Goal: Contribute content: Contribute content

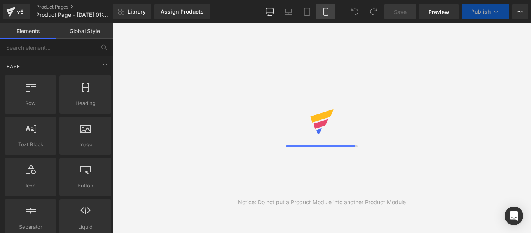
click at [328, 10] on icon at bounding box center [326, 11] width 4 height 7
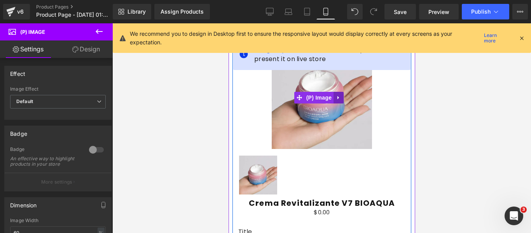
click at [341, 92] on link at bounding box center [338, 98] width 10 height 12
click at [342, 95] on icon at bounding box center [343, 97] width 5 height 5
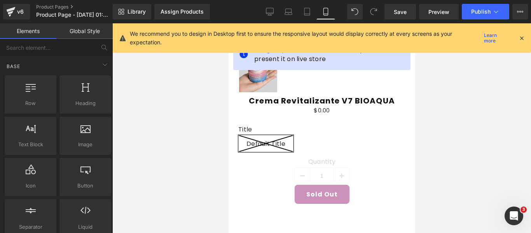
click at [523, 37] on icon at bounding box center [521, 38] width 7 height 7
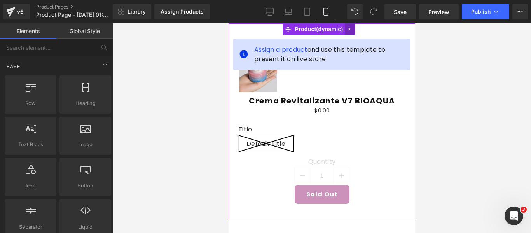
click at [351, 30] on icon at bounding box center [349, 29] width 5 height 6
click at [354, 29] on icon at bounding box center [354, 28] width 5 height 5
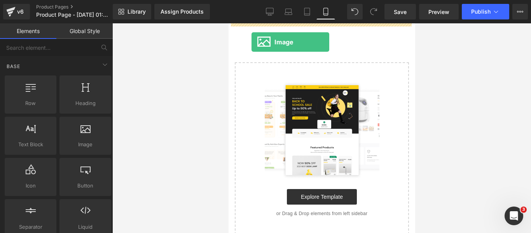
drag, startPoint x: 348, startPoint y: 126, endPoint x: 251, endPoint y: 42, distance: 128.2
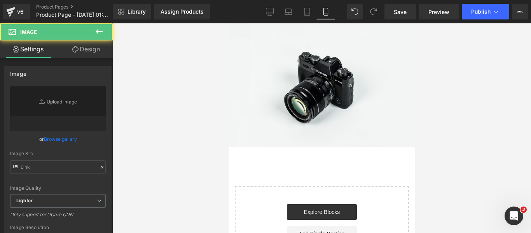
type input "//[DOMAIN_NAME][URL]"
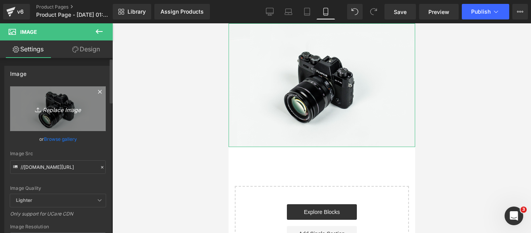
click at [58, 108] on icon "Replace Image" at bounding box center [58, 109] width 62 height 10
type input "C:\fakepath\1 (5).webp"
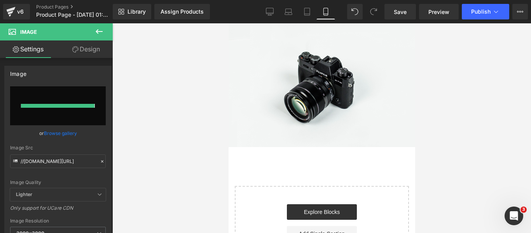
type input "[URL][DOMAIN_NAME]"
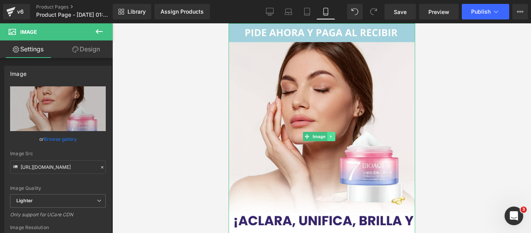
click at [329, 134] on icon at bounding box center [331, 136] width 4 height 5
click at [329, 133] on link at bounding box center [327, 136] width 8 height 9
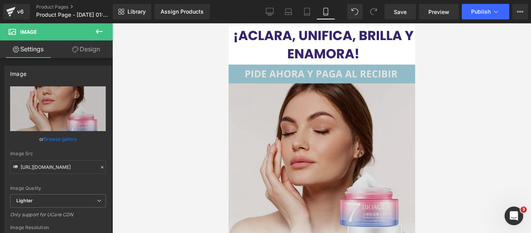
scroll to position [188, 0]
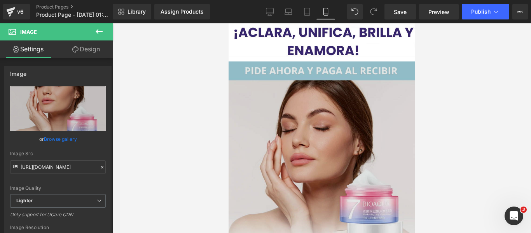
click at [305, 98] on img at bounding box center [321, 174] width 187 height 226
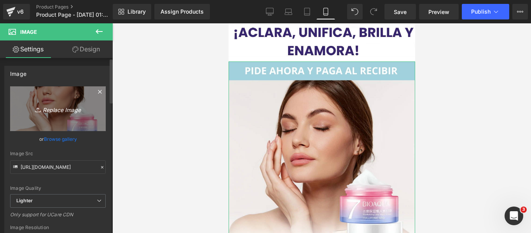
click at [63, 110] on icon "Replace Image" at bounding box center [58, 109] width 62 height 10
type input "C:\fakepath\2 (2).webp"
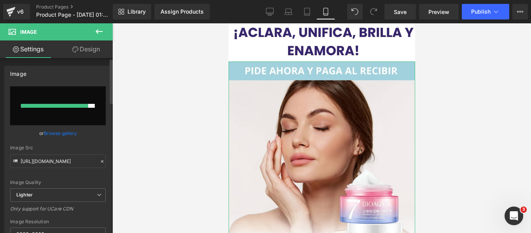
type input "[URL][DOMAIN_NAME]"
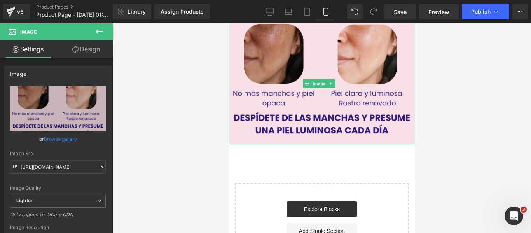
scroll to position [227, 0]
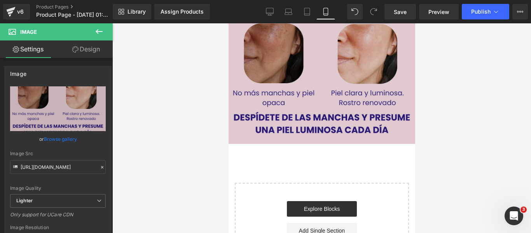
click at [337, 73] on img at bounding box center [321, 83] width 187 height 121
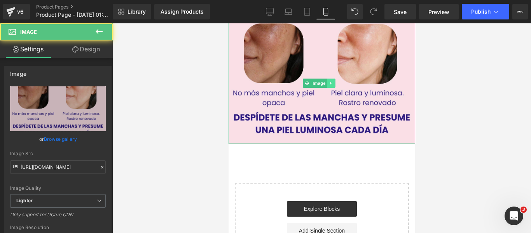
click at [334, 79] on link at bounding box center [331, 83] width 8 height 9
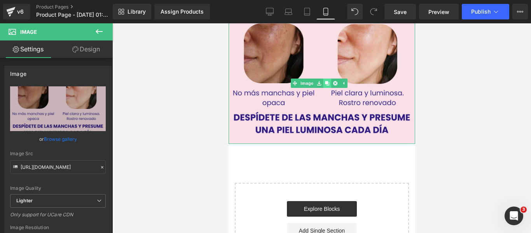
click at [327, 81] on icon at bounding box center [327, 83] width 4 height 4
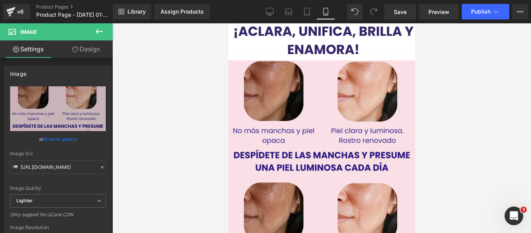
scroll to position [188, 0]
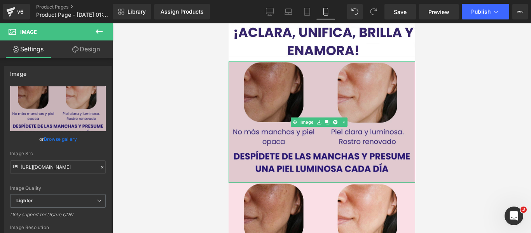
click at [276, 128] on img at bounding box center [321, 121] width 187 height 121
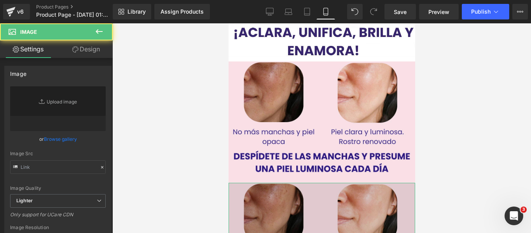
type input "[URL][DOMAIN_NAME]"
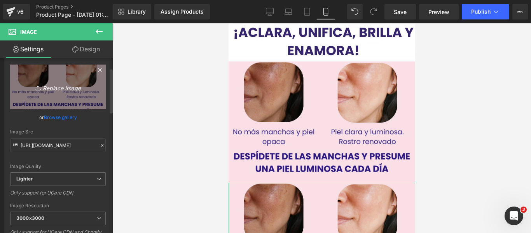
scroll to position [39, 0]
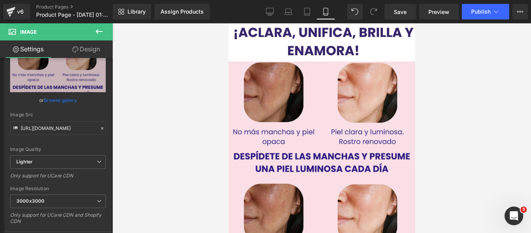
click at [96, 34] on icon at bounding box center [98, 31] width 9 height 9
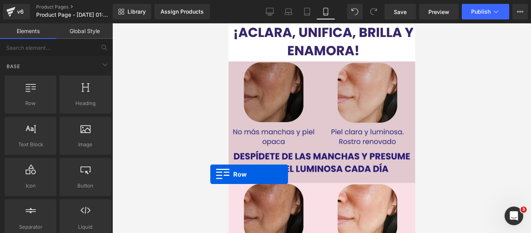
drag, startPoint x: 255, startPoint y: 123, endPoint x: 237, endPoint y: 161, distance: 41.4
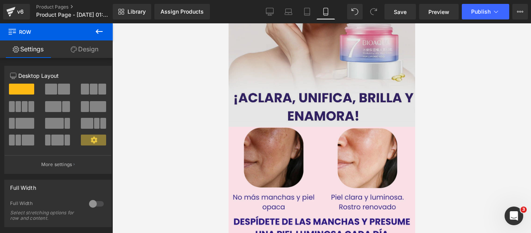
scroll to position [227, 0]
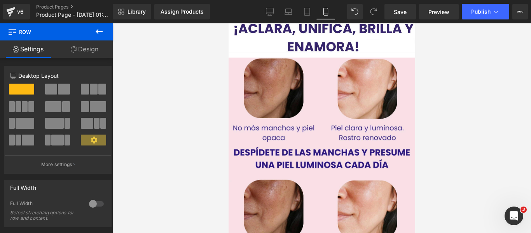
click at [100, 38] on button at bounding box center [99, 31] width 27 height 17
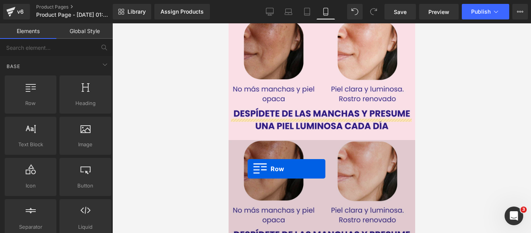
scroll to position [305, 0]
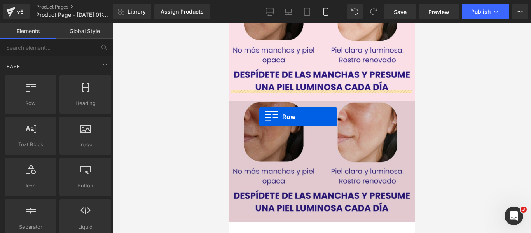
drag, startPoint x: 254, startPoint y: 114, endPoint x: 259, endPoint y: 117, distance: 5.4
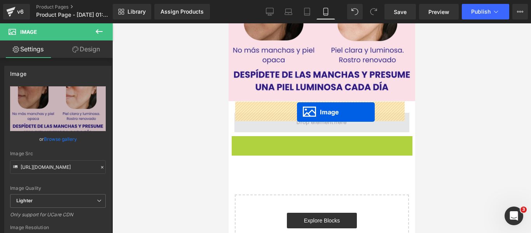
drag, startPoint x: 307, startPoint y: 181, endPoint x: 297, endPoint y: 112, distance: 69.9
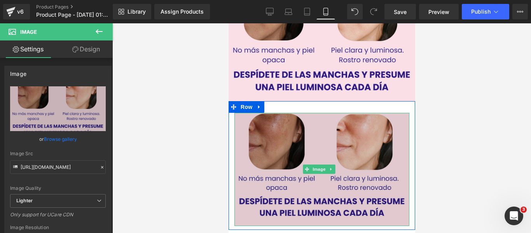
click at [271, 130] on img at bounding box center [321, 170] width 175 height 114
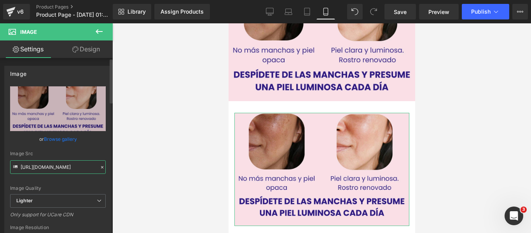
click at [82, 165] on input "[URL][DOMAIN_NAME]" at bounding box center [58, 167] width 96 height 14
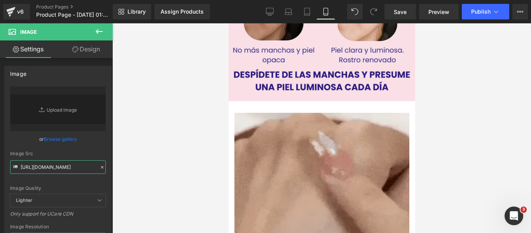
type input "[URL][DOMAIN_NAME]"
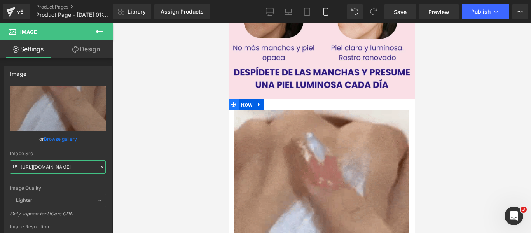
scroll to position [305, 0]
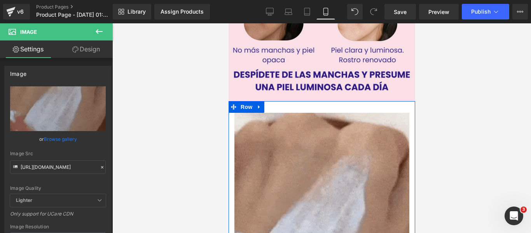
click at [286, 101] on div "Image Row" at bounding box center [321, 225] width 187 height 249
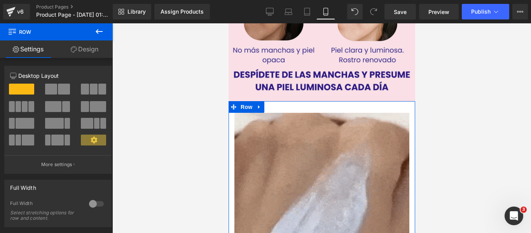
click at [80, 53] on link "Design" at bounding box center [84, 48] width 56 height 17
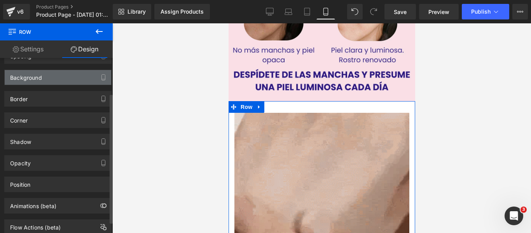
scroll to position [63, 0]
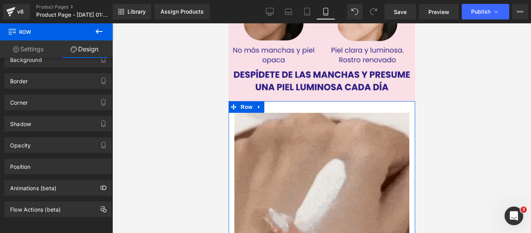
click at [40, 54] on link "Settings" at bounding box center [28, 48] width 56 height 17
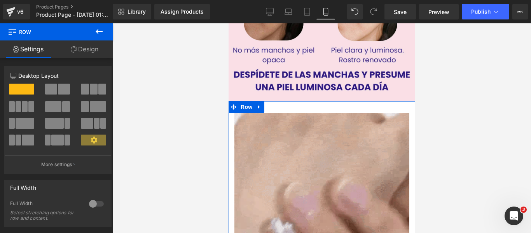
click at [80, 54] on link "Design" at bounding box center [84, 48] width 56 height 17
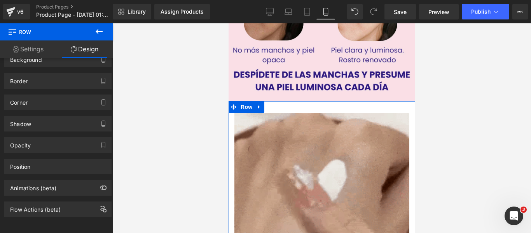
type input "100"
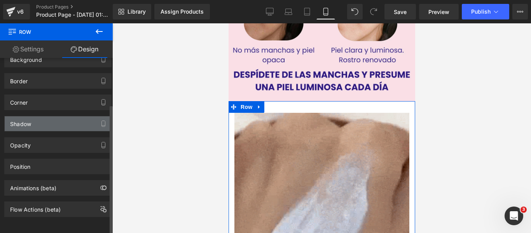
click at [58, 116] on div "Shadow" at bounding box center [58, 123] width 107 height 15
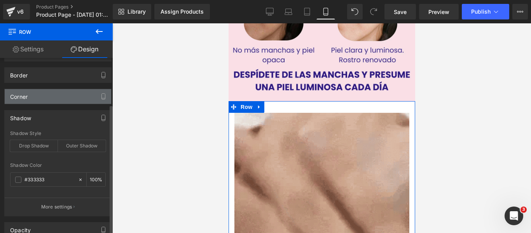
click at [62, 100] on div "Corner" at bounding box center [58, 96] width 107 height 15
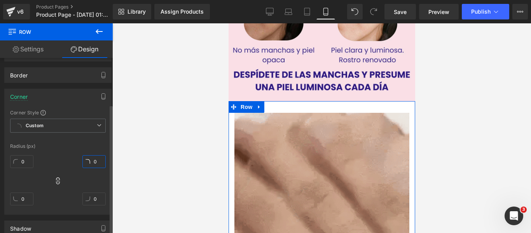
type input "2"
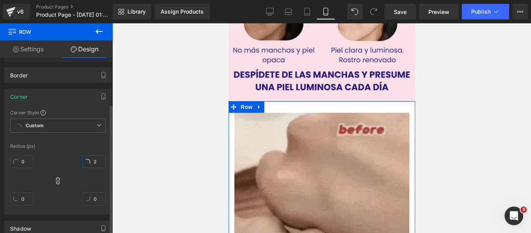
type input "2"
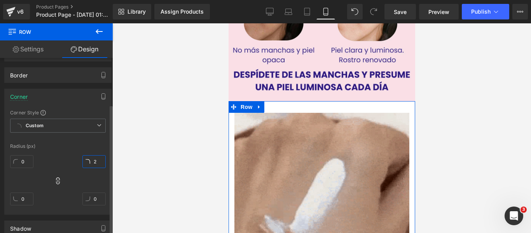
type input "2"
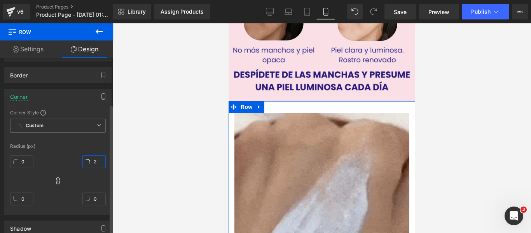
type input "2"
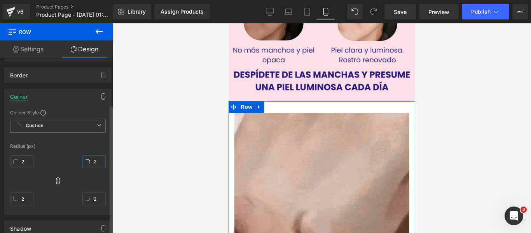
type input "20"
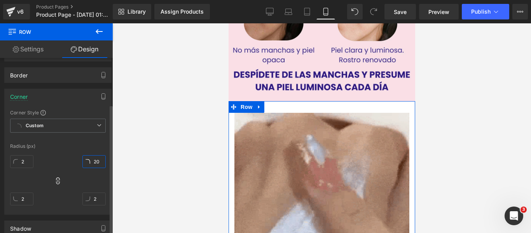
type input "20"
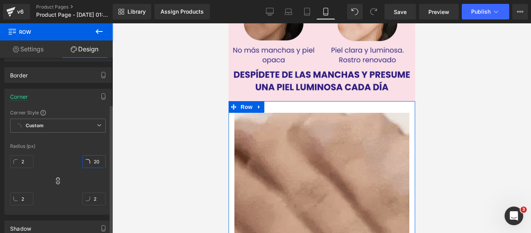
type input "20"
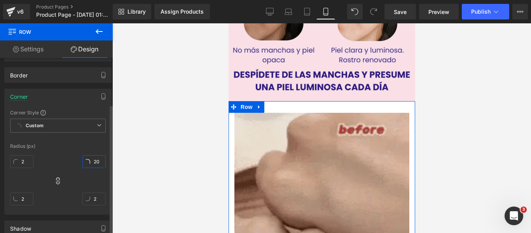
type input "20"
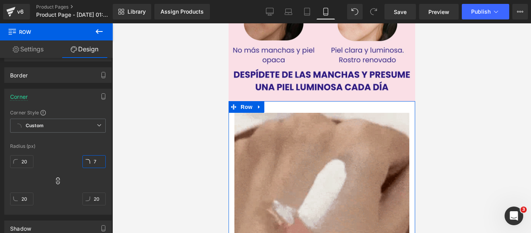
type input "12"
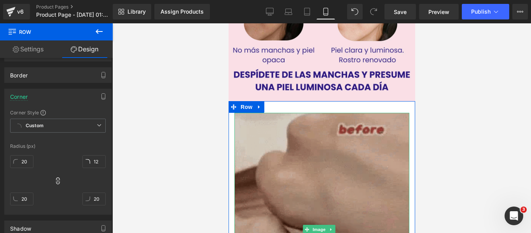
click at [260, 134] on img at bounding box center [321, 230] width 175 height 234
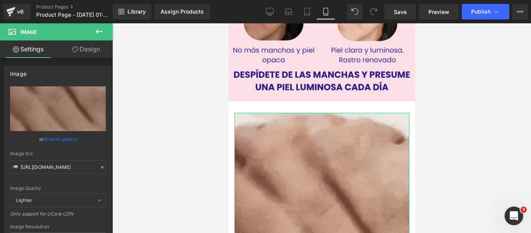
click at [72, 56] on link "Design" at bounding box center [86, 48] width 56 height 17
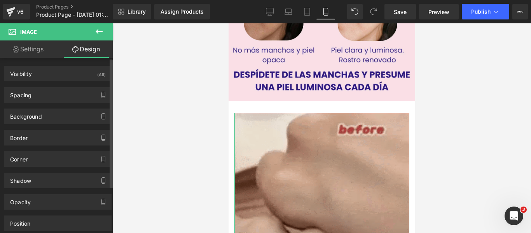
type input "0"
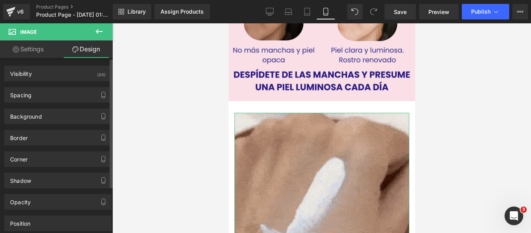
type input "0"
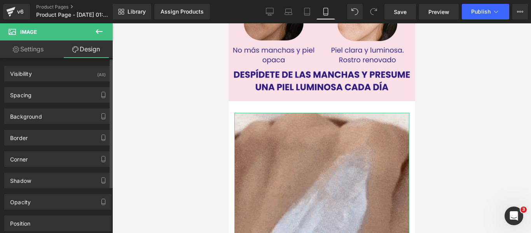
type input "0"
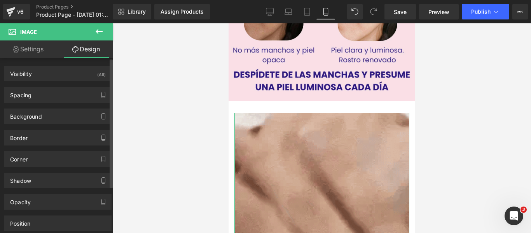
type input "0"
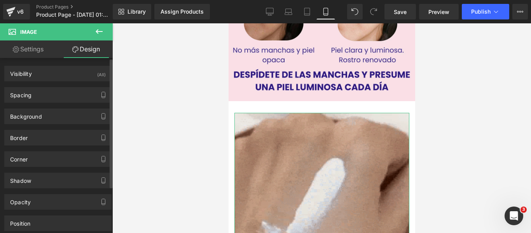
type input "0"
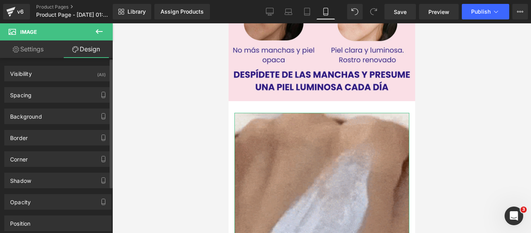
type input "0"
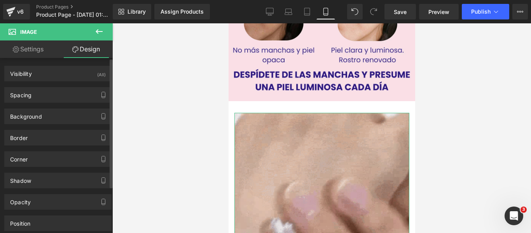
type input "0"
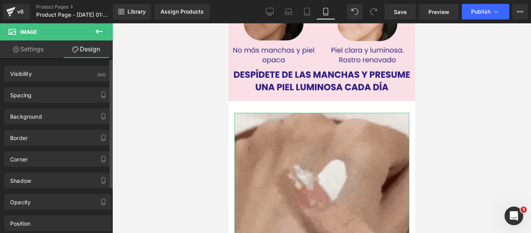
type input "0"
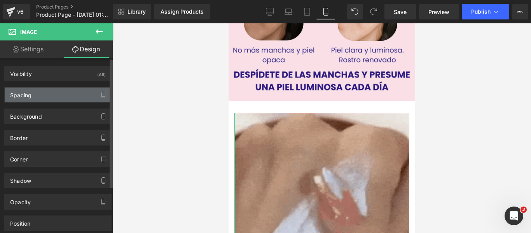
click at [65, 95] on div "Spacing" at bounding box center [58, 94] width 107 height 15
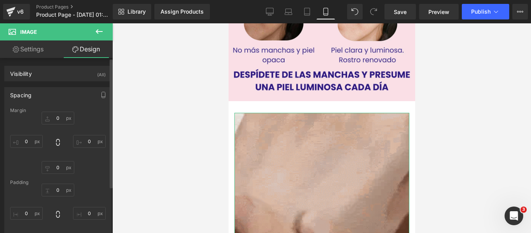
click at [67, 93] on div "Spacing" at bounding box center [58, 94] width 107 height 15
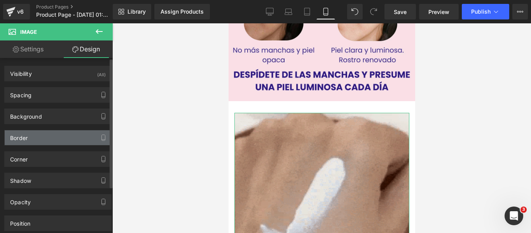
click at [67, 134] on div "Border" at bounding box center [58, 137] width 107 height 15
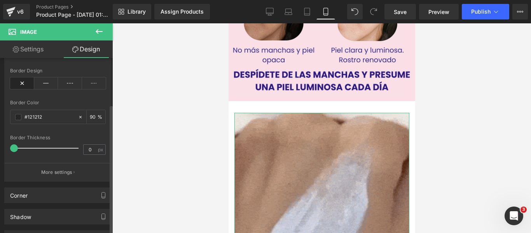
scroll to position [156, 0]
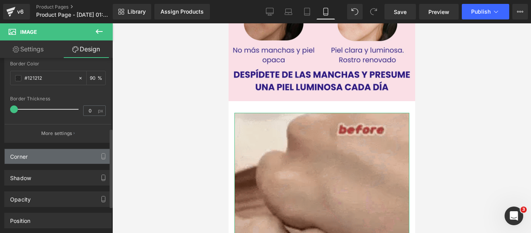
click at [64, 154] on div "Corner" at bounding box center [58, 156] width 107 height 15
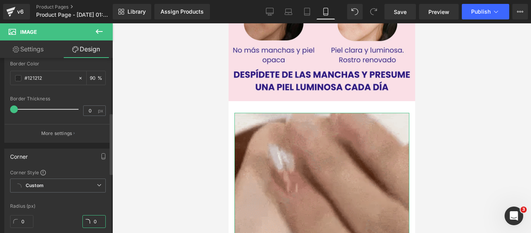
click at [92, 221] on input "0" at bounding box center [93, 221] width 23 height 13
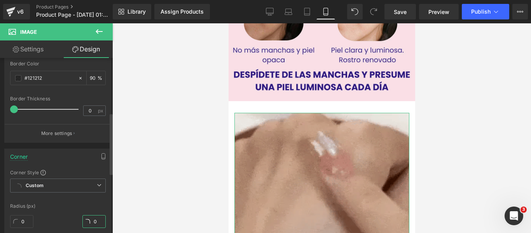
click at [92, 221] on input "0" at bounding box center [93, 221] width 23 height 13
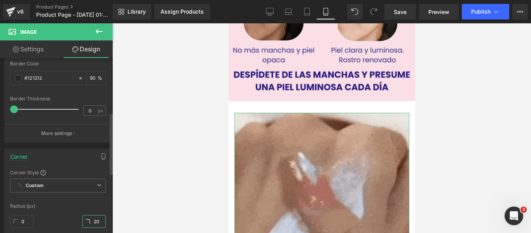
type input "200"
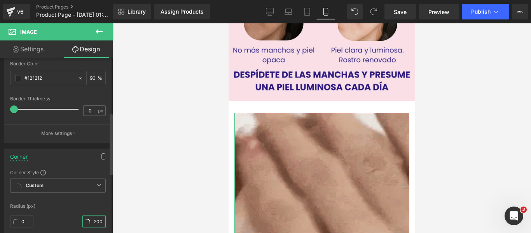
type input "200"
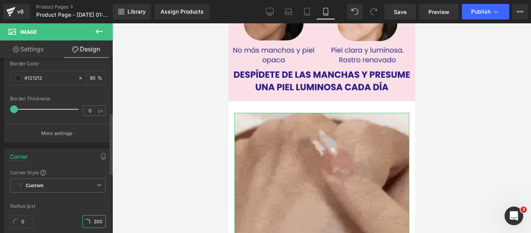
type input "200"
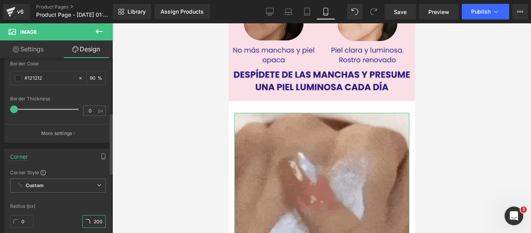
type input "200"
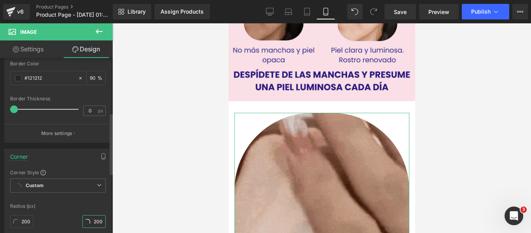
type input "20"
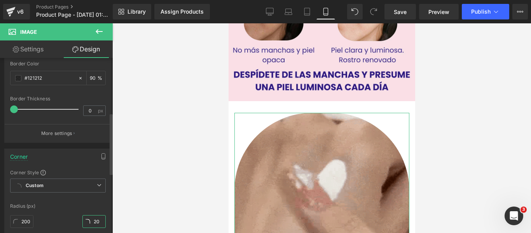
type input "20"
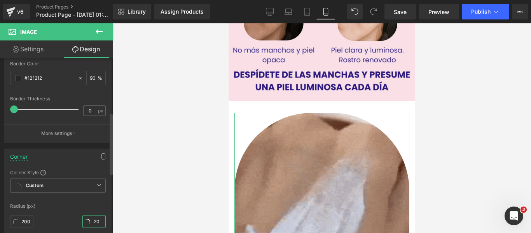
type input "20"
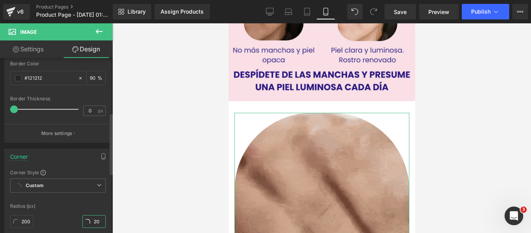
type input "20"
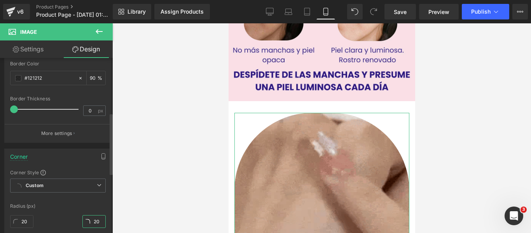
type input "0"
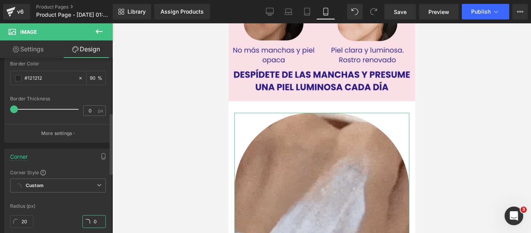
type input "0"
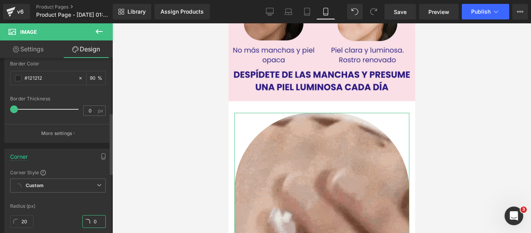
type input "0"
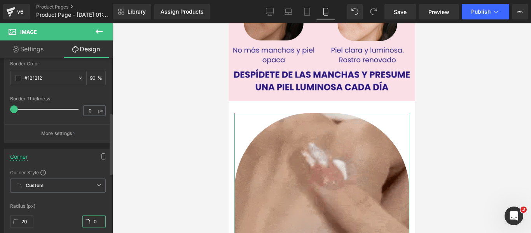
type input "0"
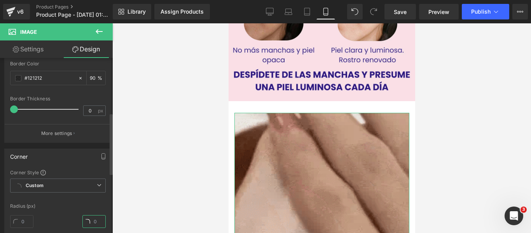
type input "2"
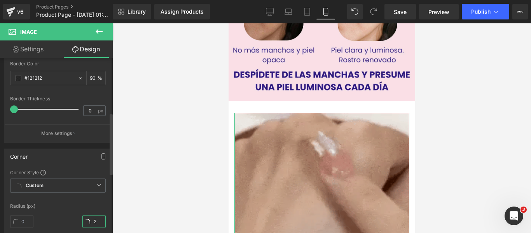
type input "2"
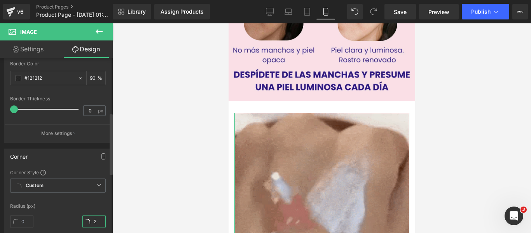
type input "2"
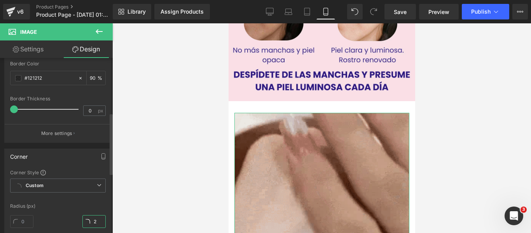
type input "2"
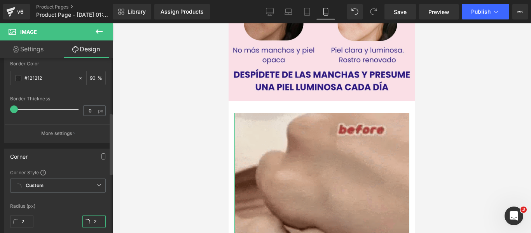
type input "20"
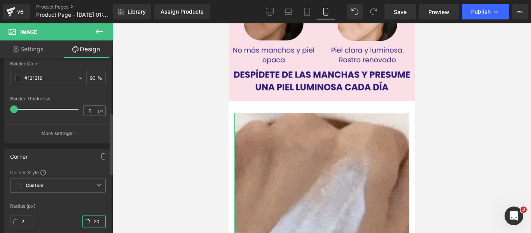
type input "20"
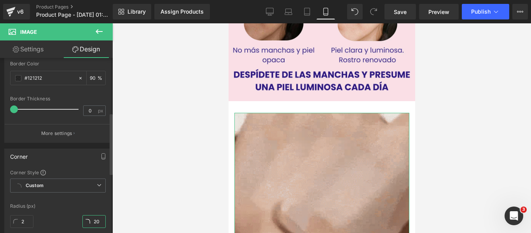
type input "20"
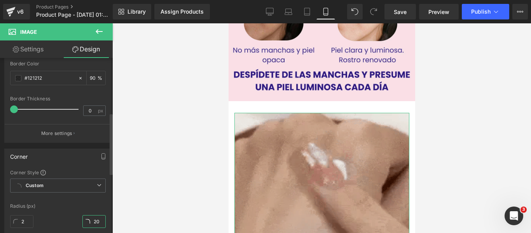
type input "20"
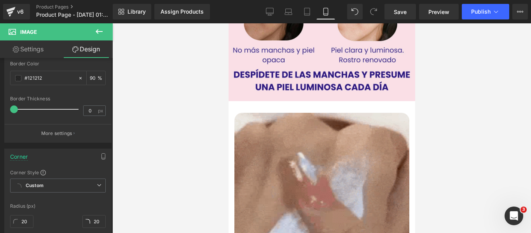
click at [142, 180] on div at bounding box center [321, 128] width 419 height 210
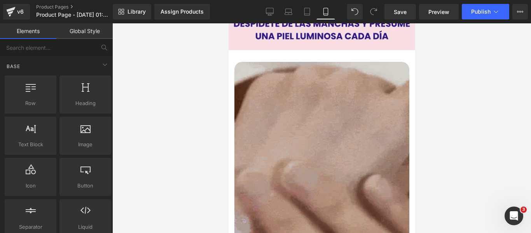
scroll to position [344, 0]
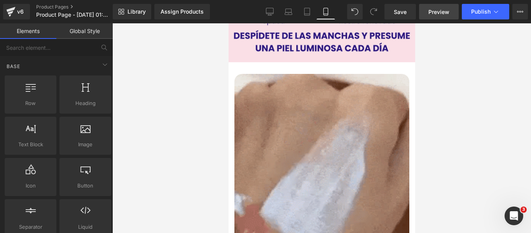
click at [435, 15] on span "Preview" at bounding box center [438, 12] width 21 height 8
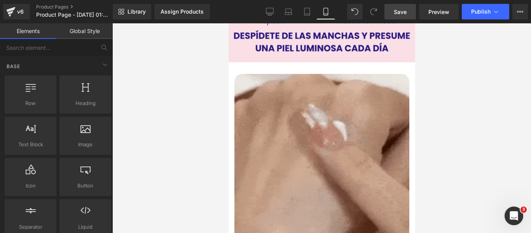
click at [406, 14] on span "Save" at bounding box center [400, 12] width 13 height 8
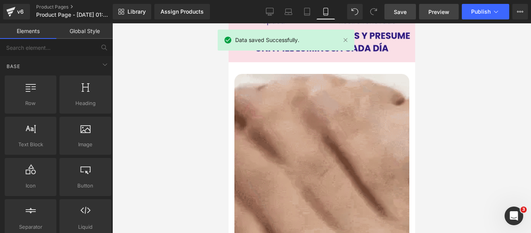
click at [433, 15] on span "Preview" at bounding box center [438, 12] width 21 height 8
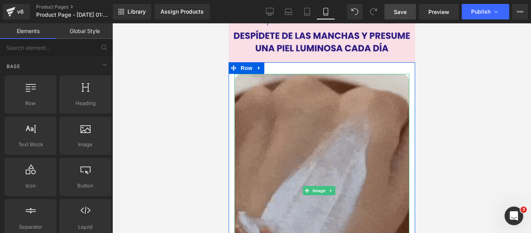
scroll to position [149, 0]
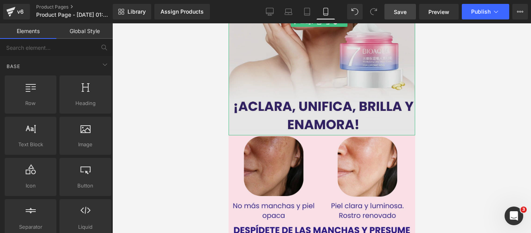
click at [261, 90] on img at bounding box center [321, 22] width 187 height 226
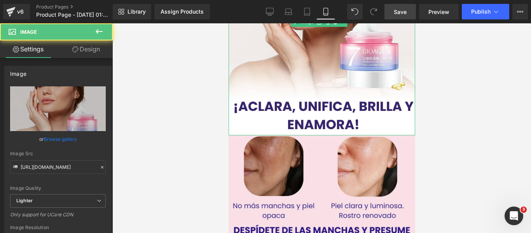
scroll to position [0, 0]
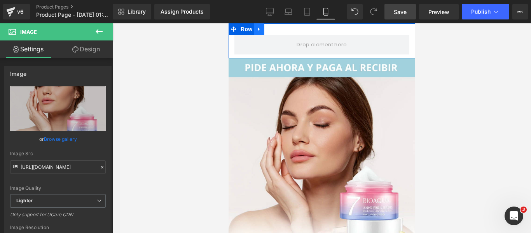
click at [258, 28] on icon at bounding box center [258, 29] width 5 height 6
click at [280, 31] on icon at bounding box center [278, 28] width 5 height 5
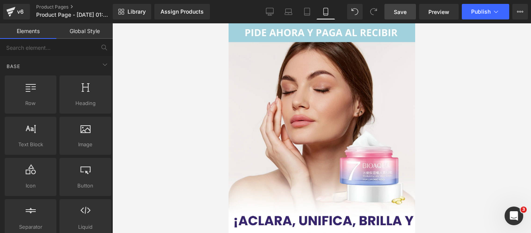
click at [409, 12] on link "Save" at bounding box center [400, 12] width 31 height 16
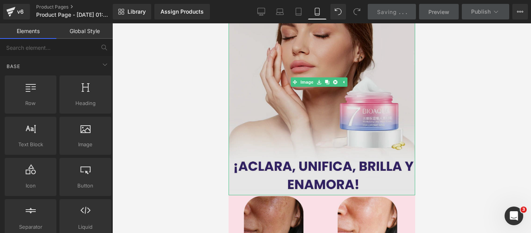
scroll to position [117, 0]
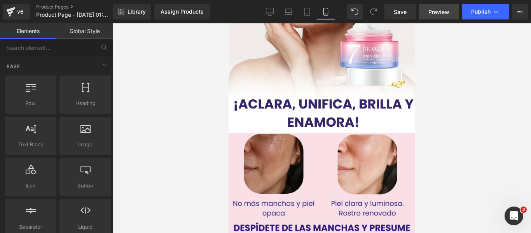
click at [436, 11] on span "Preview" at bounding box center [438, 12] width 21 height 8
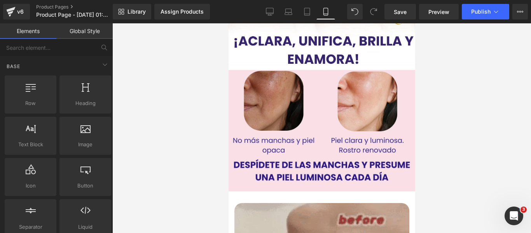
scroll to position [272, 0]
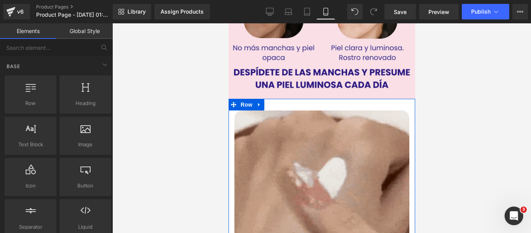
click at [332, 99] on div "Image Row" at bounding box center [321, 223] width 187 height 249
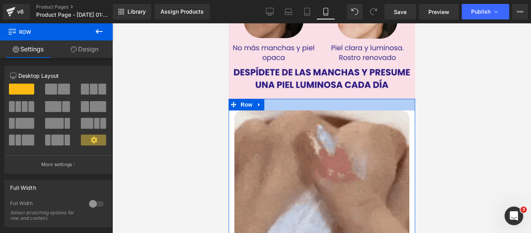
click at [289, 99] on div at bounding box center [321, 105] width 187 height 12
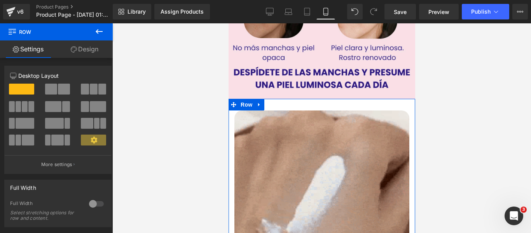
drag, startPoint x: 85, startPoint y: 52, endPoint x: 74, endPoint y: 103, distance: 52.1
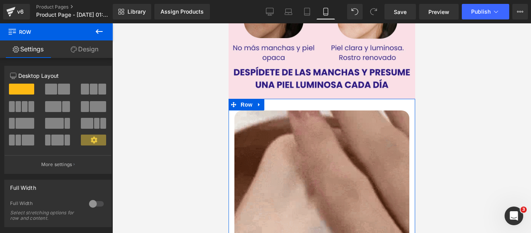
click at [85, 52] on link "Design" at bounding box center [84, 48] width 56 height 17
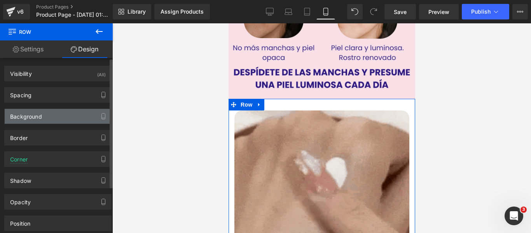
type input "transparent"
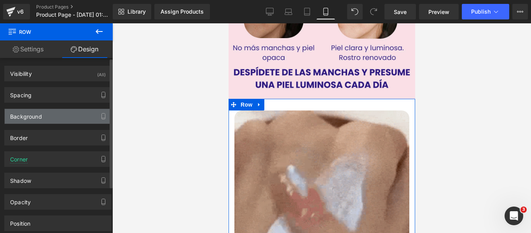
type input "0"
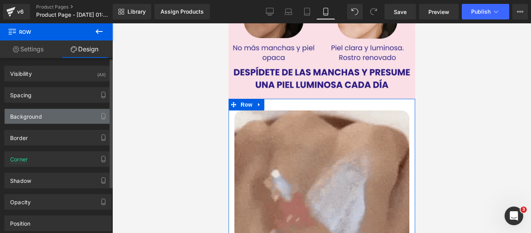
click at [75, 116] on div "Background" at bounding box center [58, 116] width 107 height 15
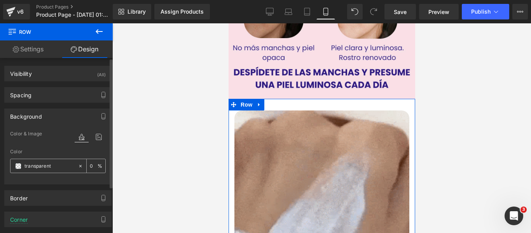
click at [78, 169] on div at bounding box center [82, 166] width 9 height 14
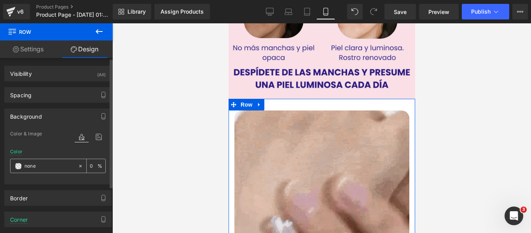
click at [67, 165] on input "none" at bounding box center [49, 166] width 50 height 9
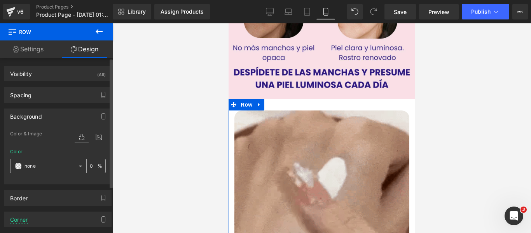
paste input "#F8E0E6"
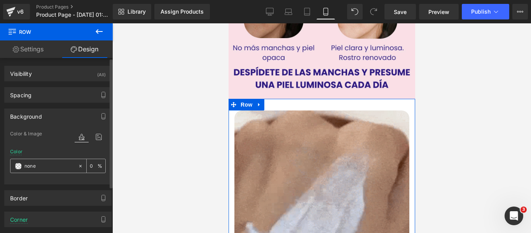
type input "#F8E0E6"
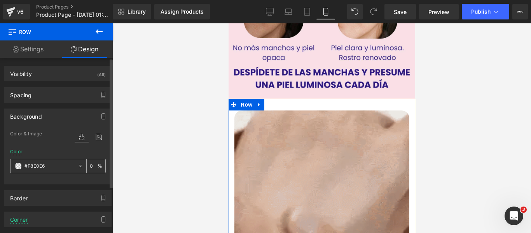
type input "100"
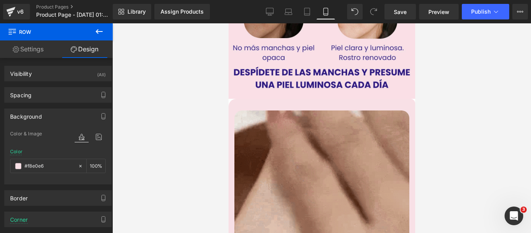
click at [172, 136] on div at bounding box center [321, 128] width 419 height 210
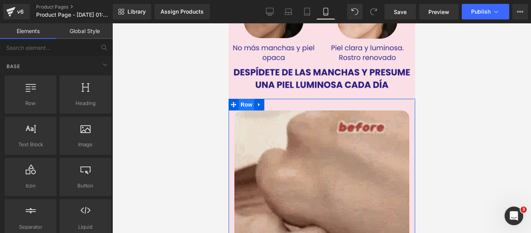
click at [243, 99] on span "Row" at bounding box center [246, 105] width 16 height 12
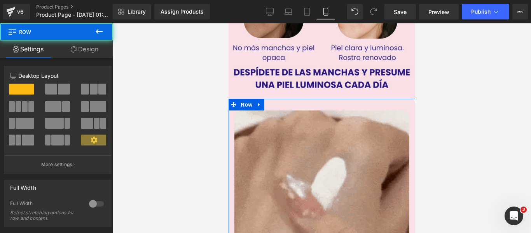
click at [90, 54] on link "Design" at bounding box center [84, 48] width 56 height 17
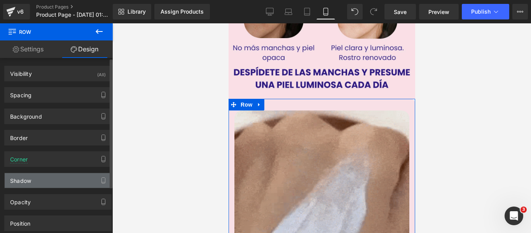
type input "20"
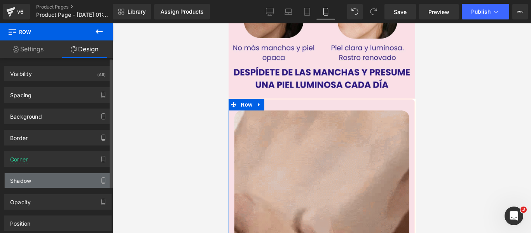
type input "12"
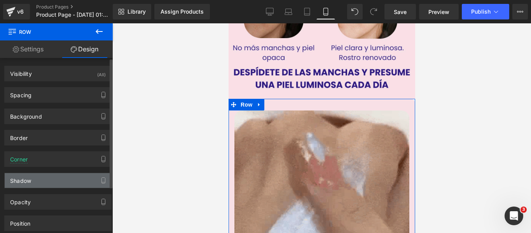
type input "20"
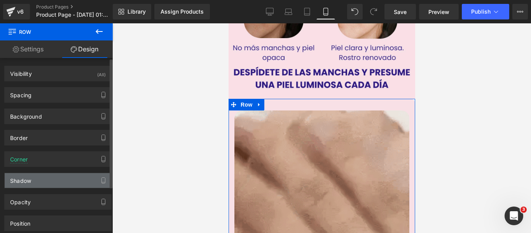
type input "20"
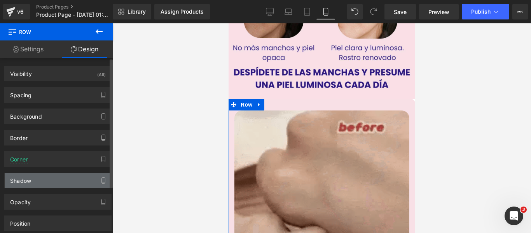
type input "#333333"
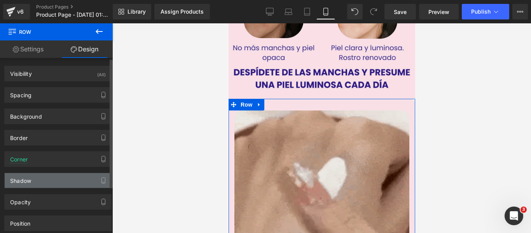
type input "100"
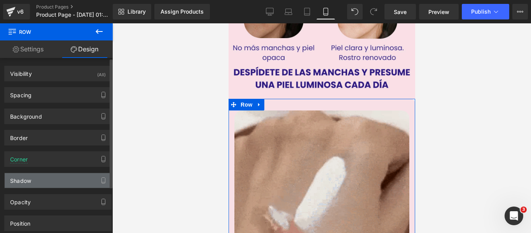
click at [69, 180] on div "Shadow" at bounding box center [58, 180] width 107 height 15
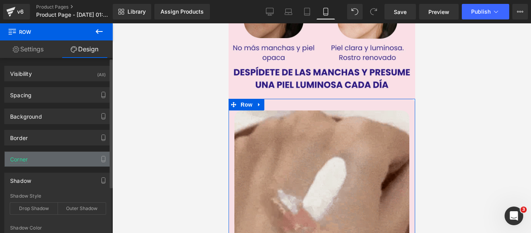
click at [73, 164] on div "Corner" at bounding box center [58, 159] width 107 height 15
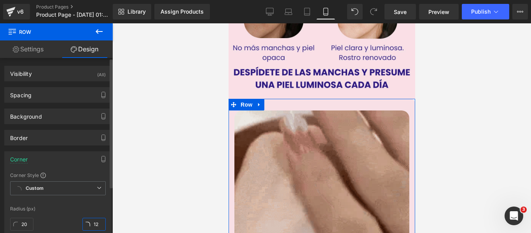
click at [96, 223] on input "12" at bounding box center [93, 224] width 23 height 13
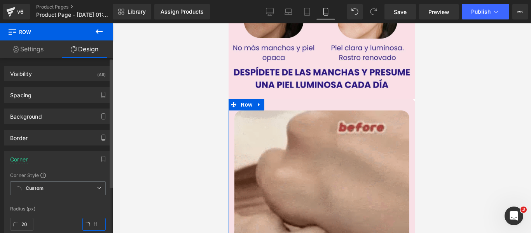
type input "110"
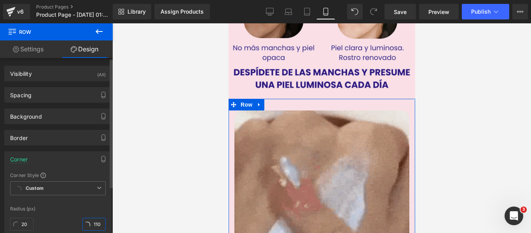
type input "110"
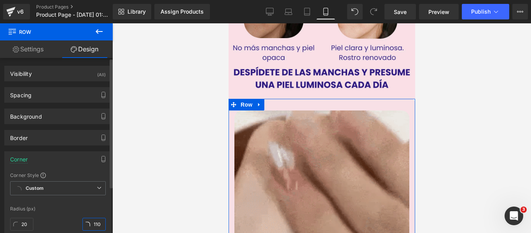
type input "110"
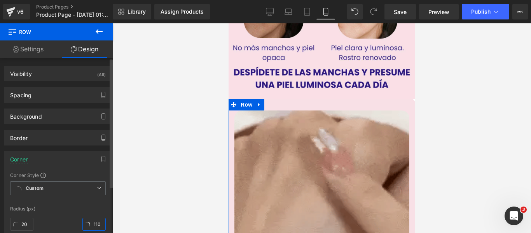
type input "110"
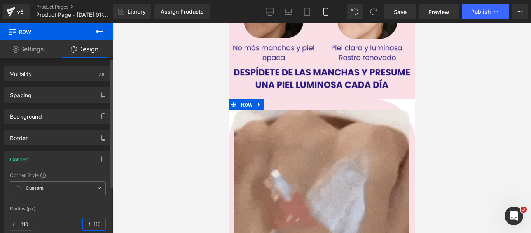
type input "11"
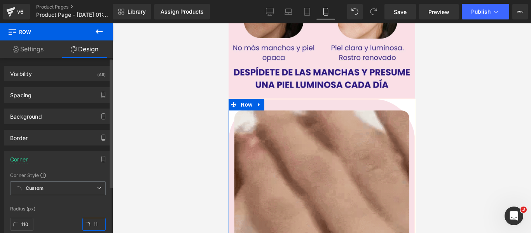
type input "11"
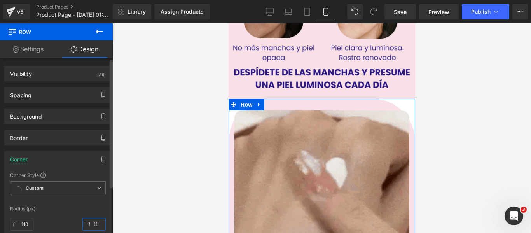
type input "11"
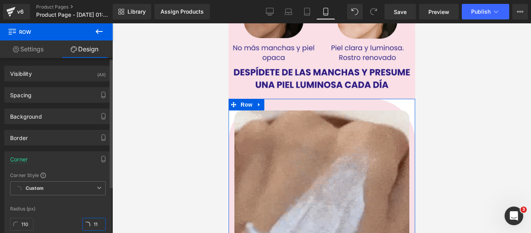
type input "11"
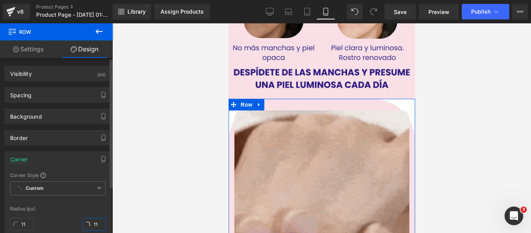
type input "1"
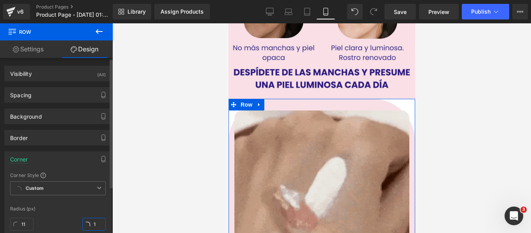
type input "1"
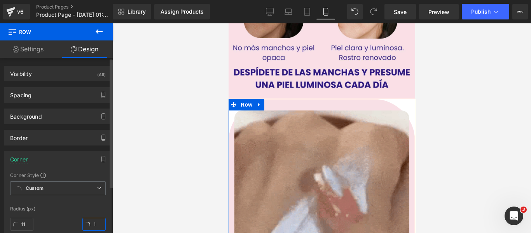
type input "1"
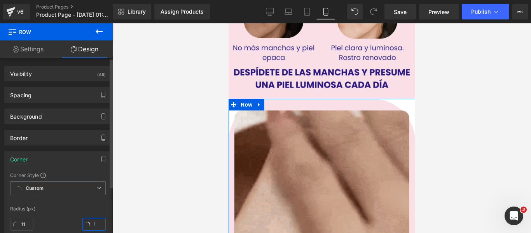
type input "1"
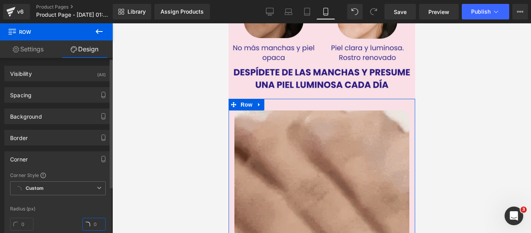
type input "0"
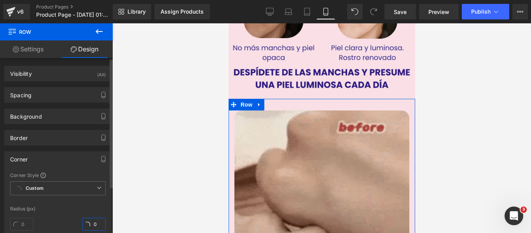
type input "0"
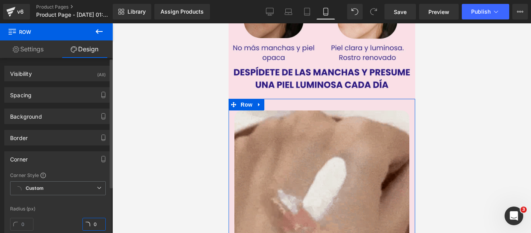
type input "0"
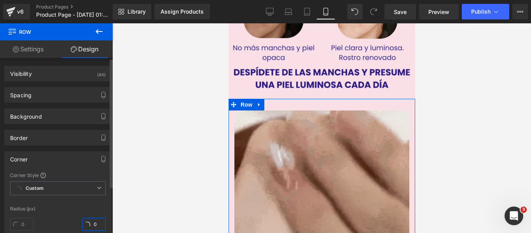
type input "0"
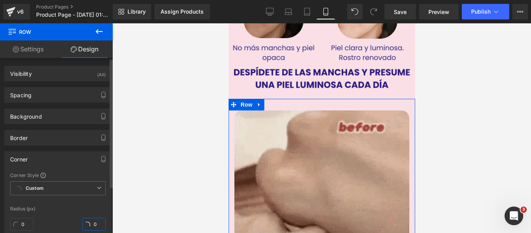
type input "0"
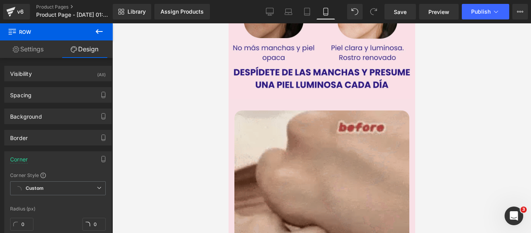
click at [142, 186] on div at bounding box center [321, 128] width 419 height 210
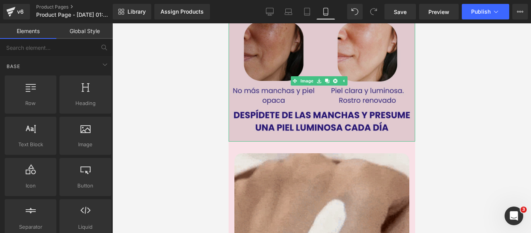
scroll to position [194, 0]
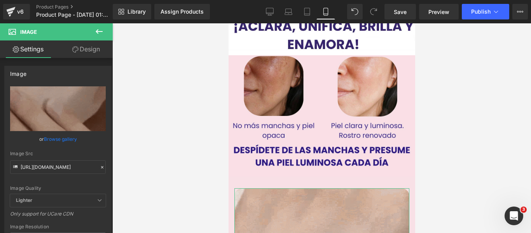
click at [86, 51] on link "Design" at bounding box center [86, 48] width 56 height 17
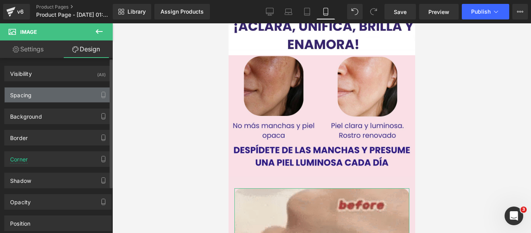
click at [56, 94] on div "Spacing" at bounding box center [58, 94] width 107 height 15
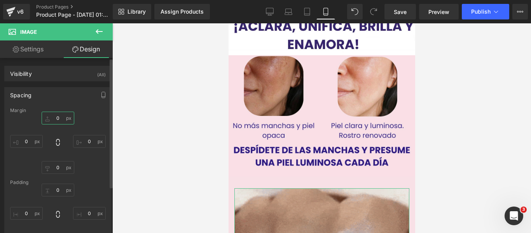
click at [59, 120] on input "0" at bounding box center [58, 118] width 33 height 13
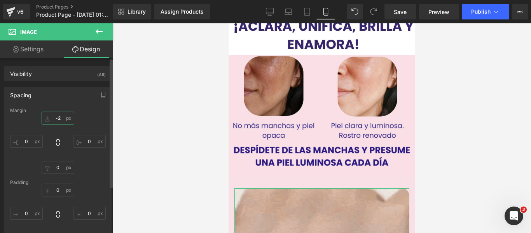
type input "-20"
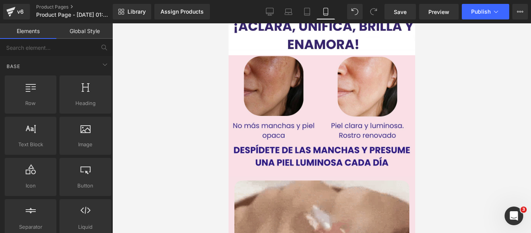
click at [146, 136] on div at bounding box center [321, 128] width 419 height 210
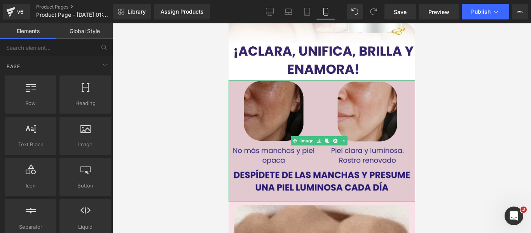
scroll to position [156, 0]
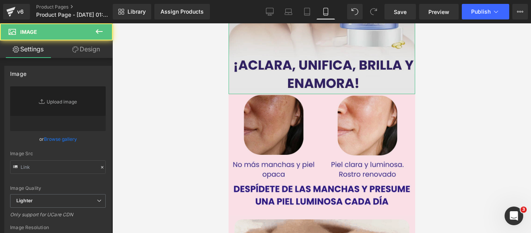
type input "[URL][DOMAIN_NAME]"
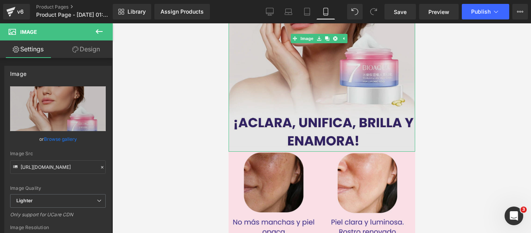
scroll to position [39, 0]
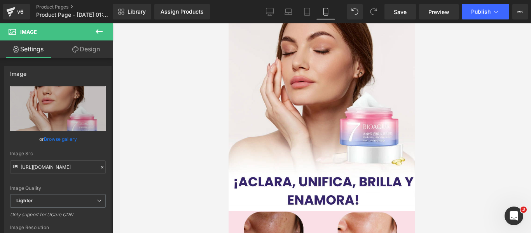
click at [384, 14] on div "Save Preview Publish Scheduled View Live Page View with current Template Save T…" at bounding box center [456, 12] width 150 height 16
click at [394, 11] on link "Save" at bounding box center [400, 12] width 31 height 16
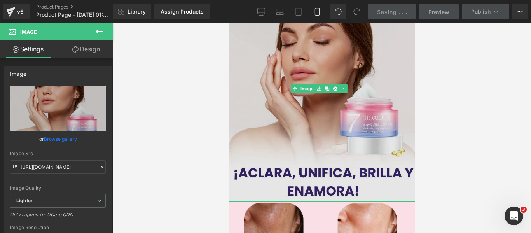
scroll to position [194, 0]
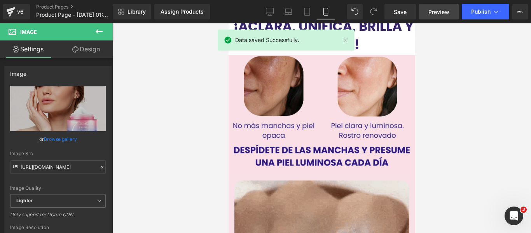
click at [442, 9] on span "Preview" at bounding box center [438, 12] width 21 height 8
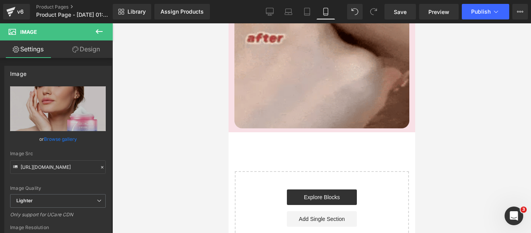
scroll to position [467, 0]
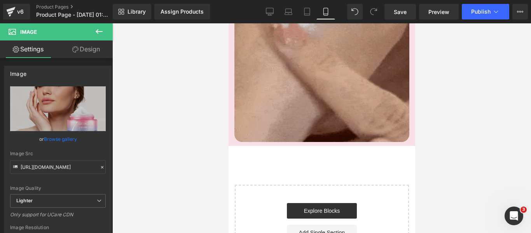
click at [99, 30] on icon at bounding box center [98, 31] width 9 height 9
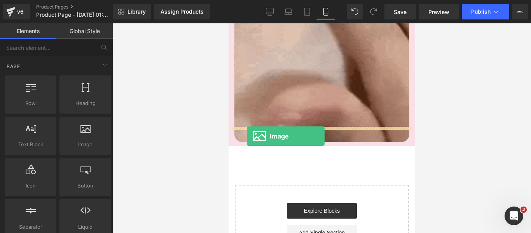
drag, startPoint x: 303, startPoint y: 157, endPoint x: 247, endPoint y: 136, distance: 60.2
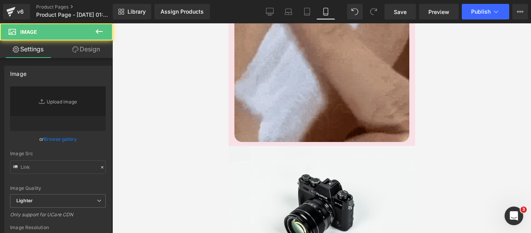
type input "//[DOMAIN_NAME][URL]"
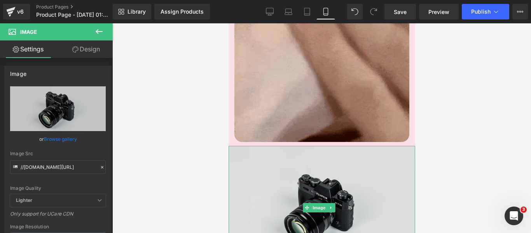
click at [247, 146] on img at bounding box center [321, 208] width 187 height 124
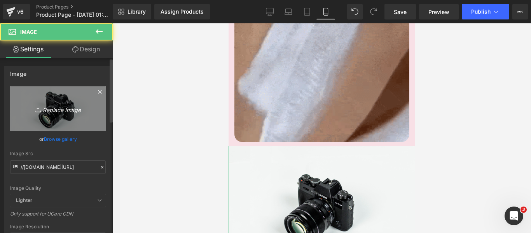
click at [41, 104] on icon "Replace Image" at bounding box center [58, 109] width 62 height 10
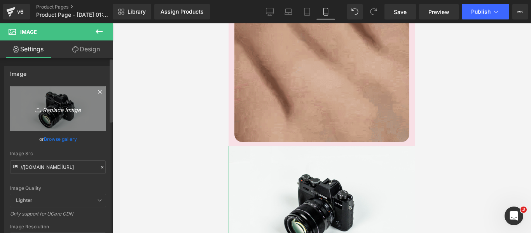
type input "C:\fakepath\3 (2).webp"
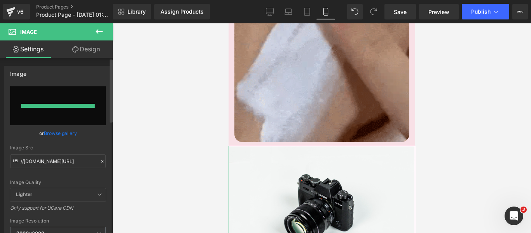
type input "[URL][DOMAIN_NAME]"
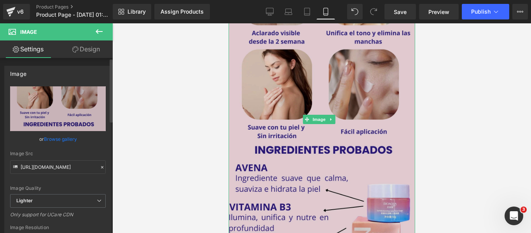
scroll to position [700, 0]
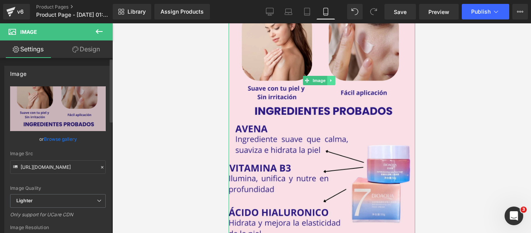
click at [329, 78] on icon at bounding box center [331, 80] width 4 height 5
click at [326, 76] on link at bounding box center [327, 80] width 8 height 9
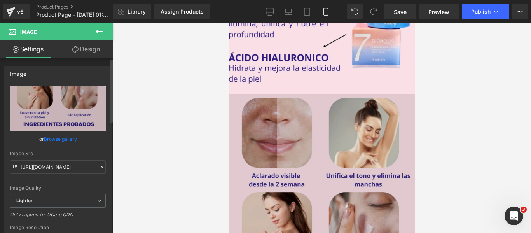
scroll to position [865, 0]
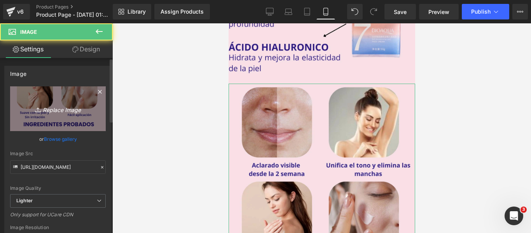
click at [47, 108] on icon "Replace Image" at bounding box center [58, 109] width 62 height 10
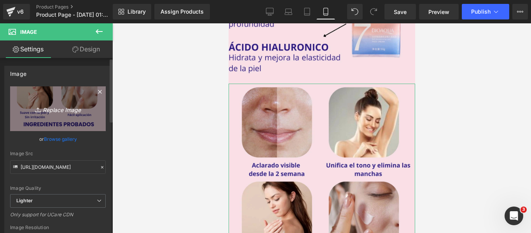
type input "C:\fakepath\4.webp"
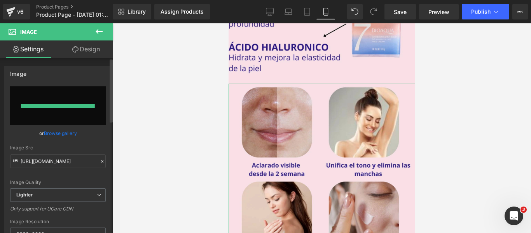
type input "[URL][DOMAIN_NAME]"
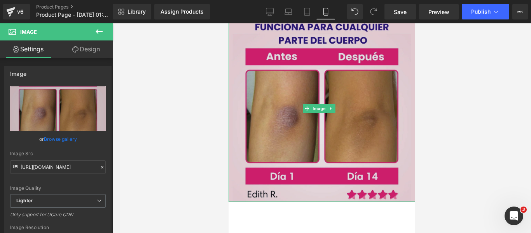
scroll to position [943, 0]
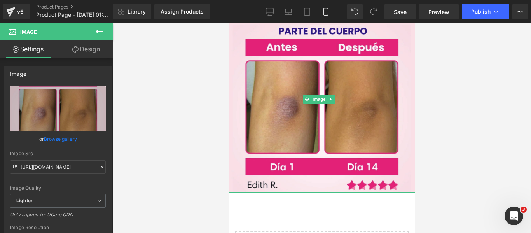
click at [334, 94] on link at bounding box center [331, 98] width 8 height 9
click at [325, 97] on icon at bounding box center [327, 99] width 4 height 5
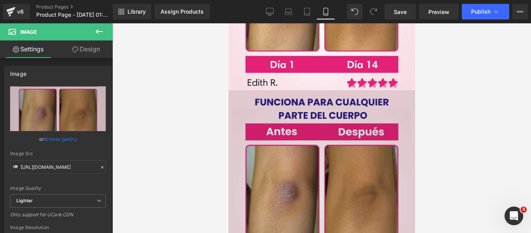
click at [262, 163] on img at bounding box center [321, 183] width 187 height 187
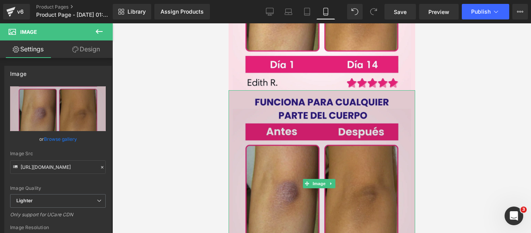
scroll to position [1046, 0]
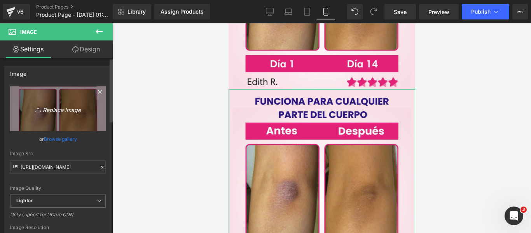
click at [60, 110] on icon "Replace Image" at bounding box center [58, 109] width 62 height 10
type input "C:\fakepath\5 (1).webp"
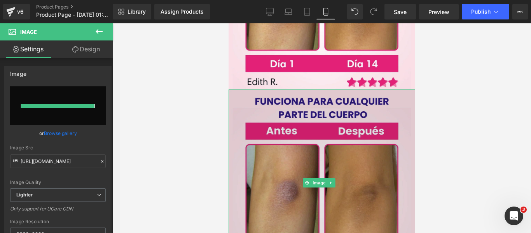
type input "[URL][DOMAIN_NAME]"
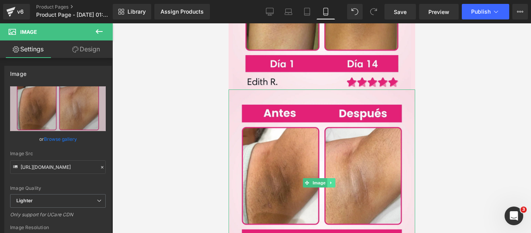
click at [332, 178] on link at bounding box center [331, 182] width 8 height 9
click at [330, 178] on link at bounding box center [327, 182] width 8 height 9
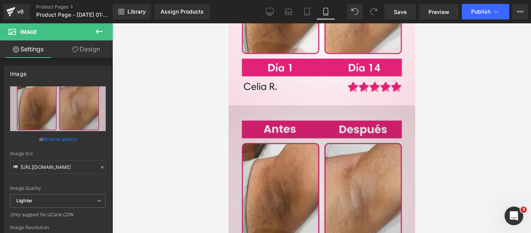
scroll to position [1227, 0]
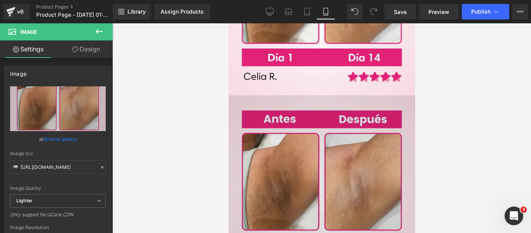
click at [276, 162] on img at bounding box center [321, 188] width 187 height 187
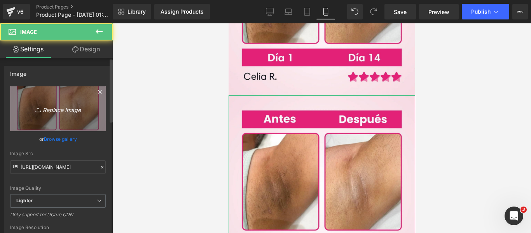
click at [72, 111] on icon "Replace Image" at bounding box center [58, 109] width 62 height 10
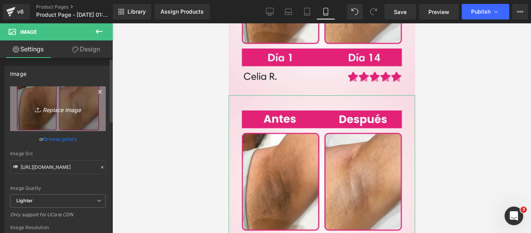
type input "C:\fakepath\6 (2).webp"
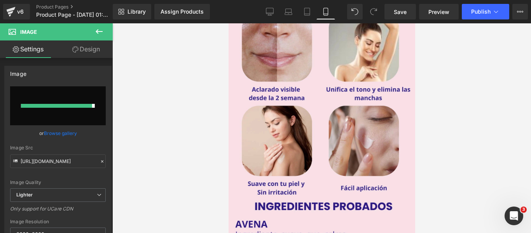
type input "[URL][DOMAIN_NAME]"
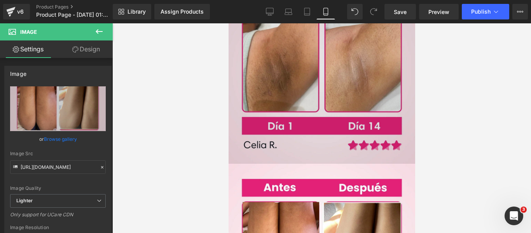
scroll to position [1167, 0]
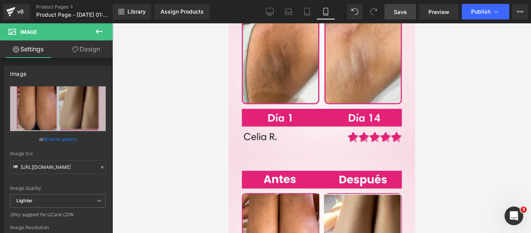
click at [403, 14] on span "Save" at bounding box center [400, 12] width 13 height 8
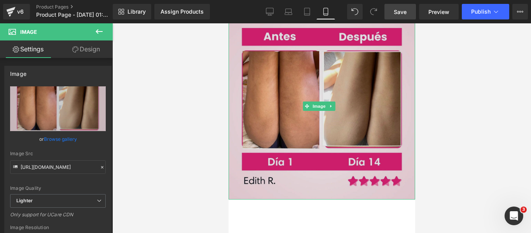
scroll to position [1361, 0]
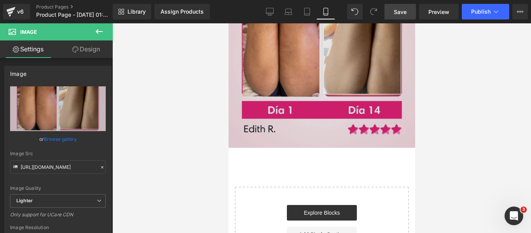
click at [268, 86] on img at bounding box center [321, 54] width 187 height 187
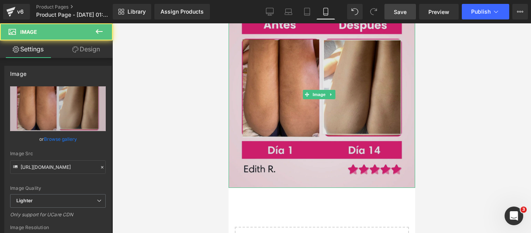
scroll to position [1283, 0]
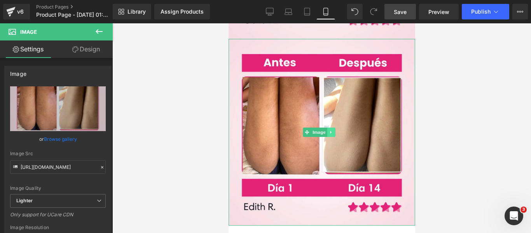
click at [331, 131] on icon at bounding box center [330, 132] width 1 height 3
click at [326, 130] on icon at bounding box center [327, 132] width 4 height 4
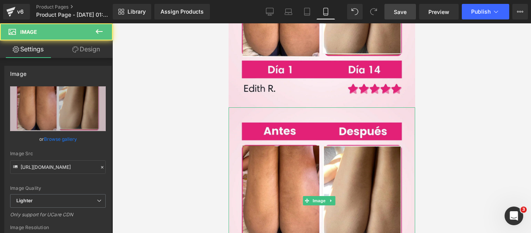
scroll to position [1408, 0]
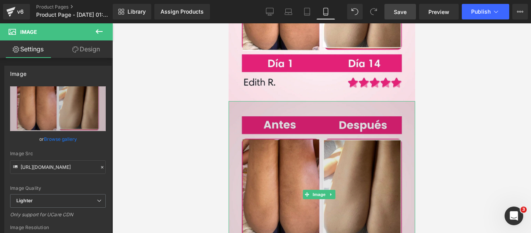
click at [259, 138] on img at bounding box center [321, 194] width 187 height 187
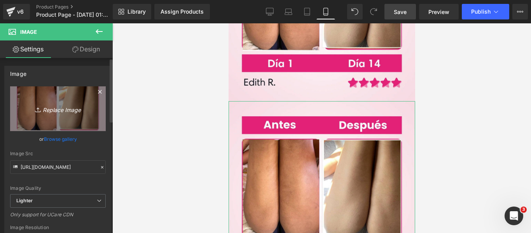
click at [66, 109] on icon "Replace Image" at bounding box center [58, 109] width 62 height 10
type input "C:\fakepath\7 (1).webp"
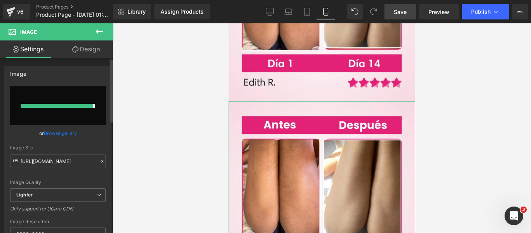
type input "[URL][DOMAIN_NAME]"
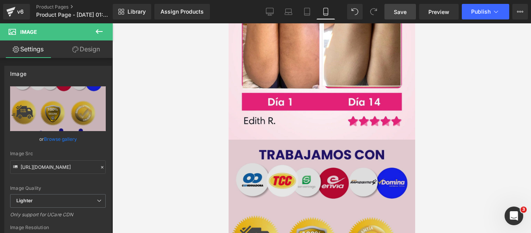
scroll to position [1369, 0]
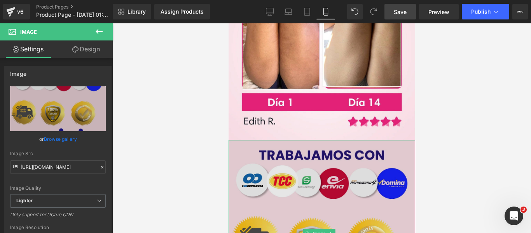
click at [404, 140] on img at bounding box center [321, 233] width 187 height 187
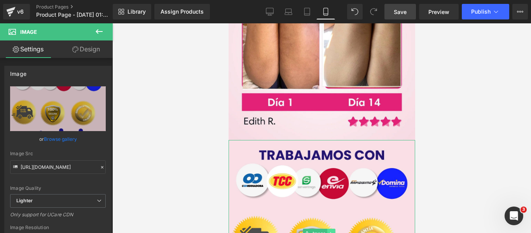
click at [331, 229] on link at bounding box center [331, 233] width 8 height 9
click at [332, 229] on link at bounding box center [335, 233] width 8 height 9
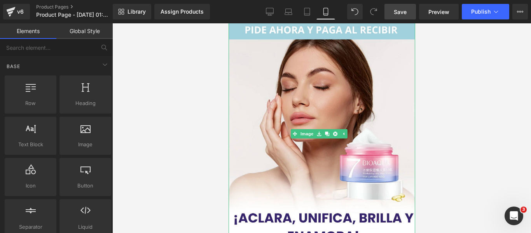
scroll to position [0, 0]
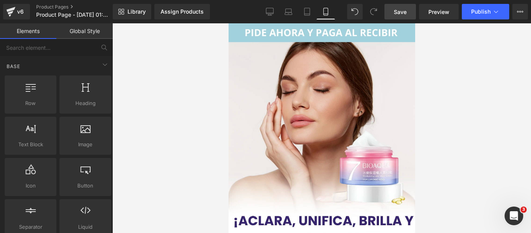
click at [401, 10] on span "Save" at bounding box center [400, 12] width 13 height 8
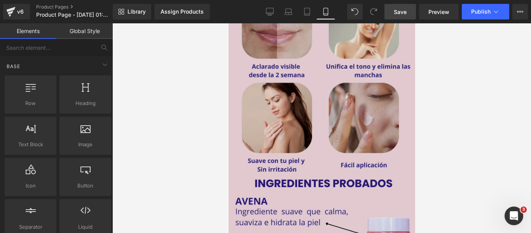
scroll to position [700, 0]
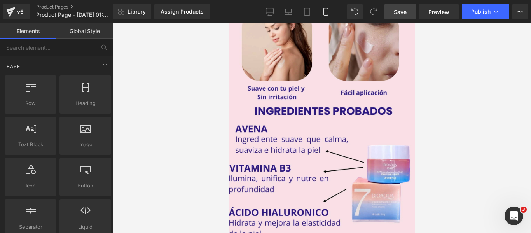
click at [390, 8] on link "Save" at bounding box center [400, 12] width 31 height 16
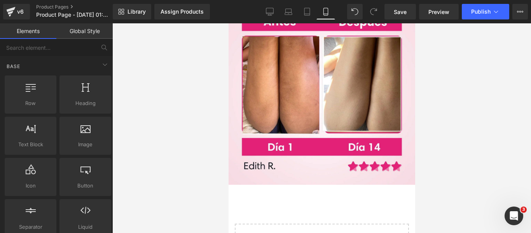
scroll to position [1400, 0]
